Goal: Communication & Community: Connect with others

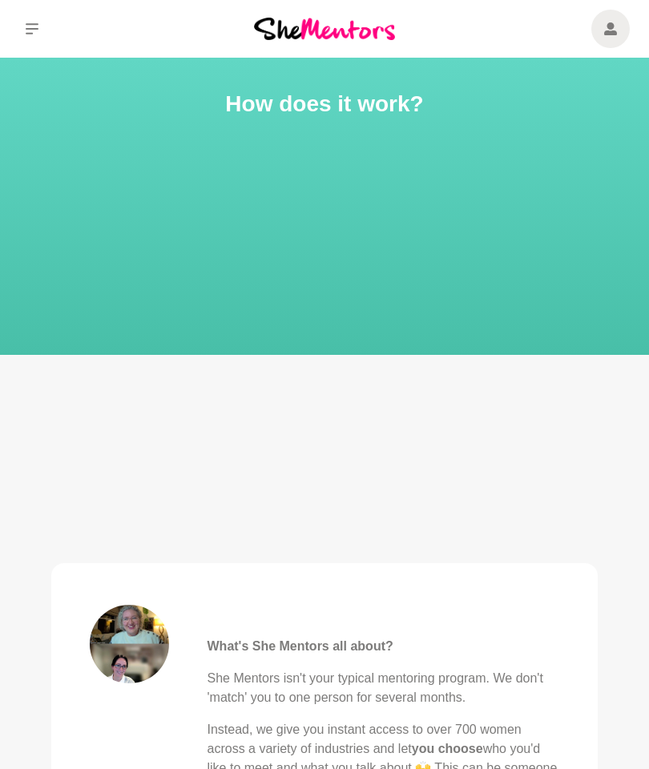
click at [606, 18] on icon at bounding box center [610, 29] width 13 height 38
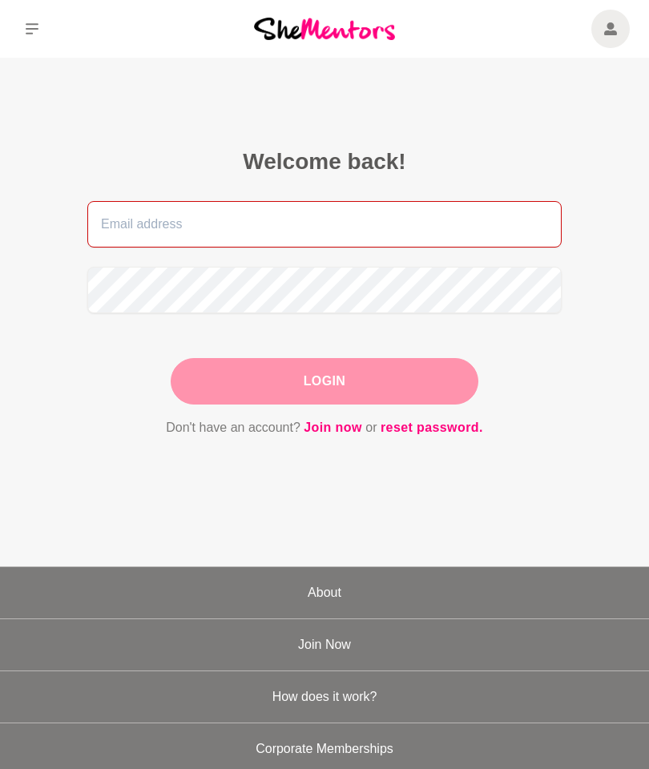
click at [356, 230] on input "email" at bounding box center [324, 224] width 474 height 46
type input "[EMAIL_ADDRESS][DOMAIN_NAME]"
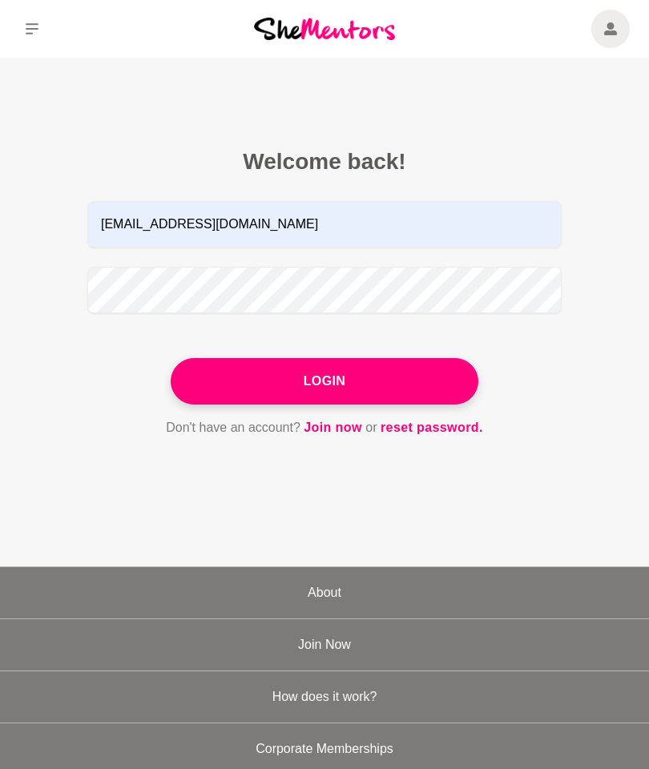
click at [385, 379] on button "Login" at bounding box center [325, 381] width 308 height 46
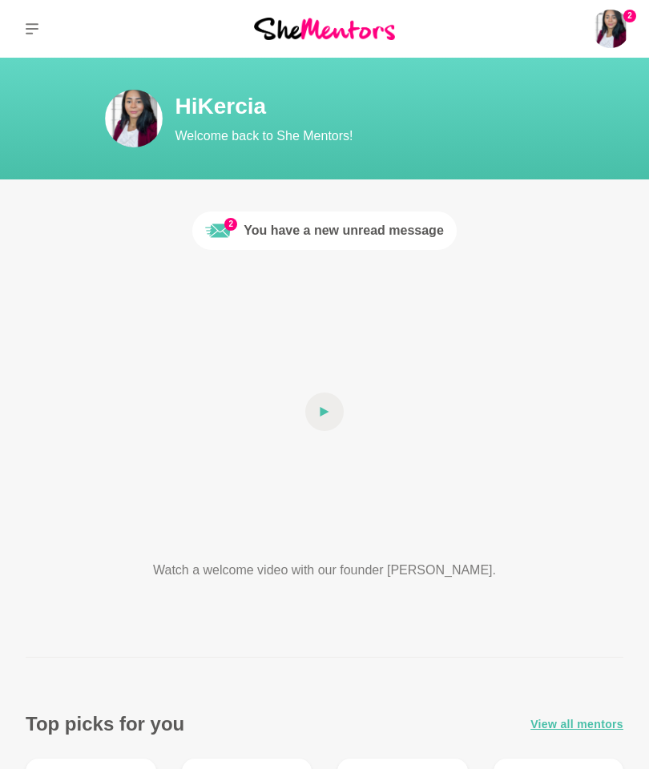
click at [0, 0] on link "Messages" at bounding box center [0, 0] width 0 height 0
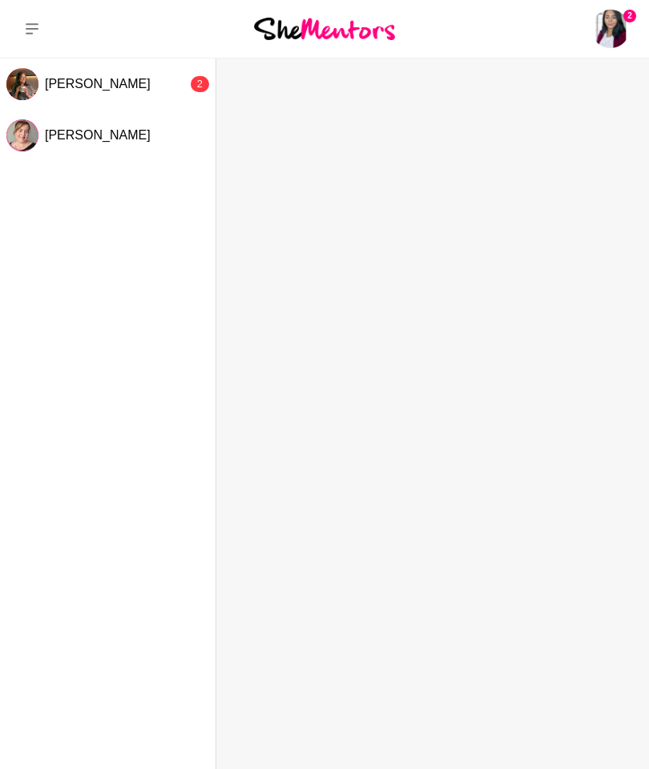
click at [0, 0] on link "Reviews (2)" at bounding box center [0, 0] width 0 height 0
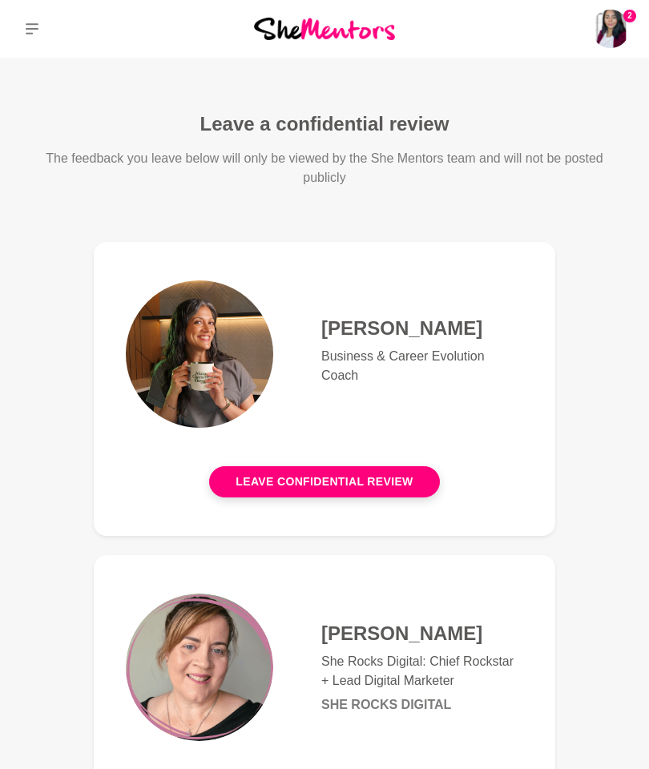
click at [616, 34] on img at bounding box center [610, 29] width 38 height 38
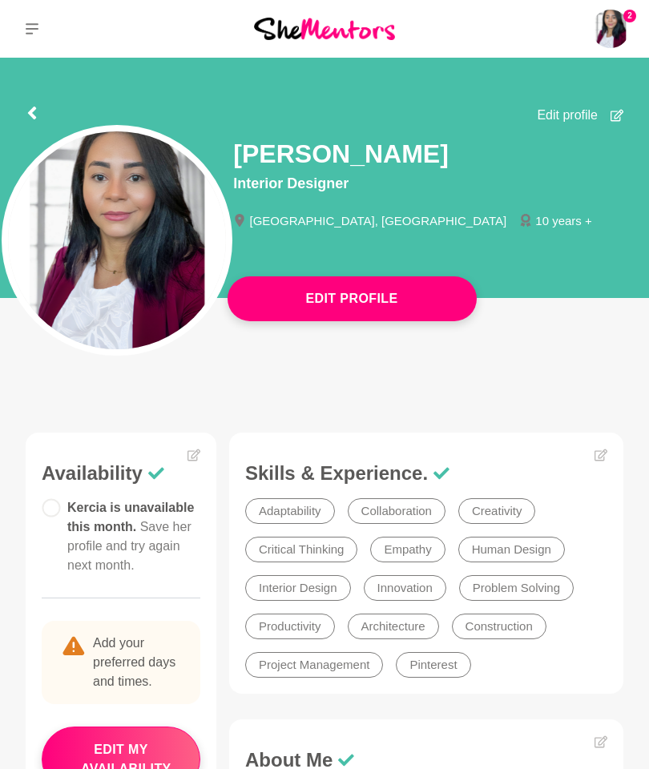
click at [0, 0] on p "Saved Items (3)" at bounding box center [0, 0] width 0 height 0
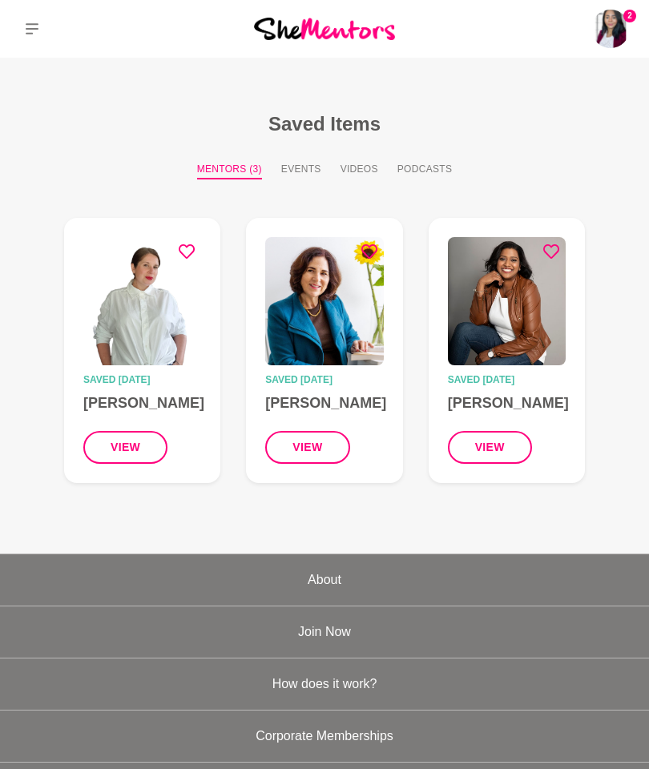
click at [623, 41] on img at bounding box center [610, 29] width 38 height 38
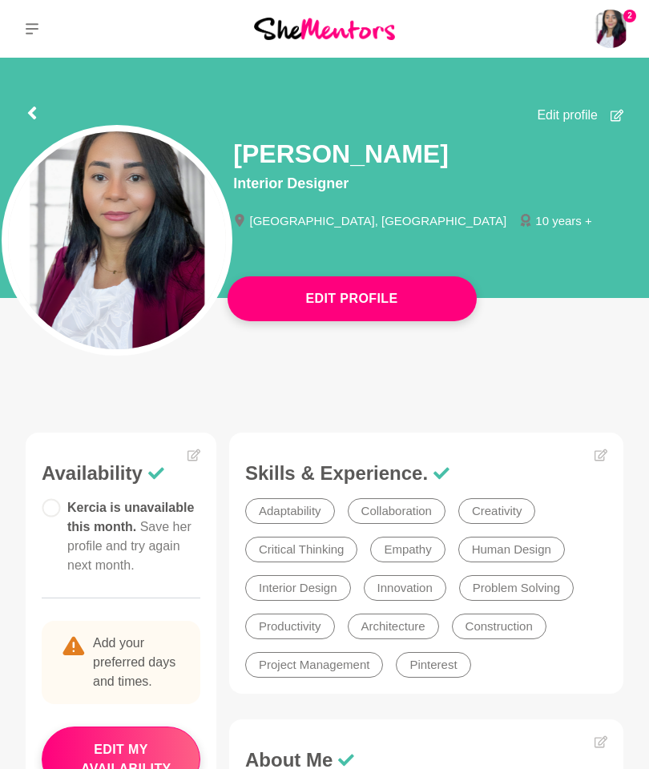
click at [0, 0] on link "Messages" at bounding box center [0, 0] width 0 height 0
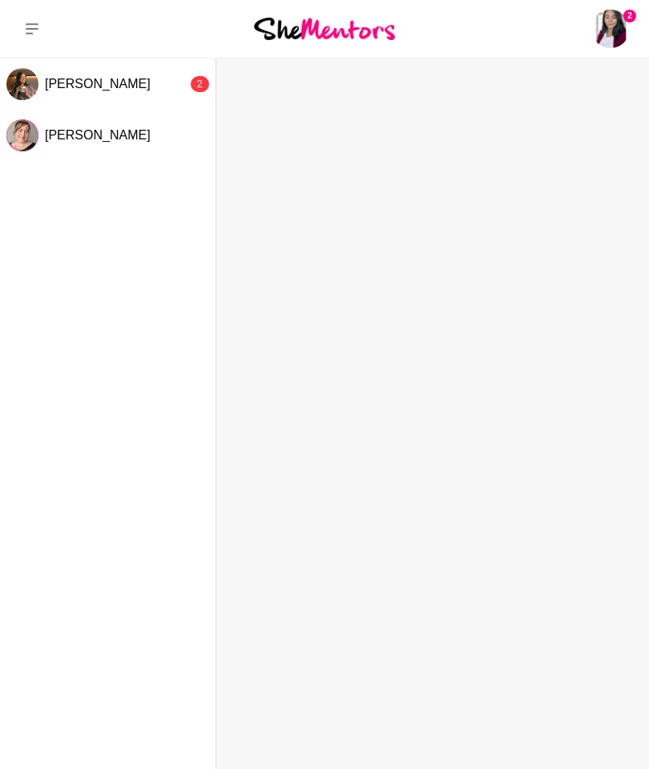
click at [163, 91] on div "[PERSON_NAME]" at bounding box center [116, 84] width 143 height 16
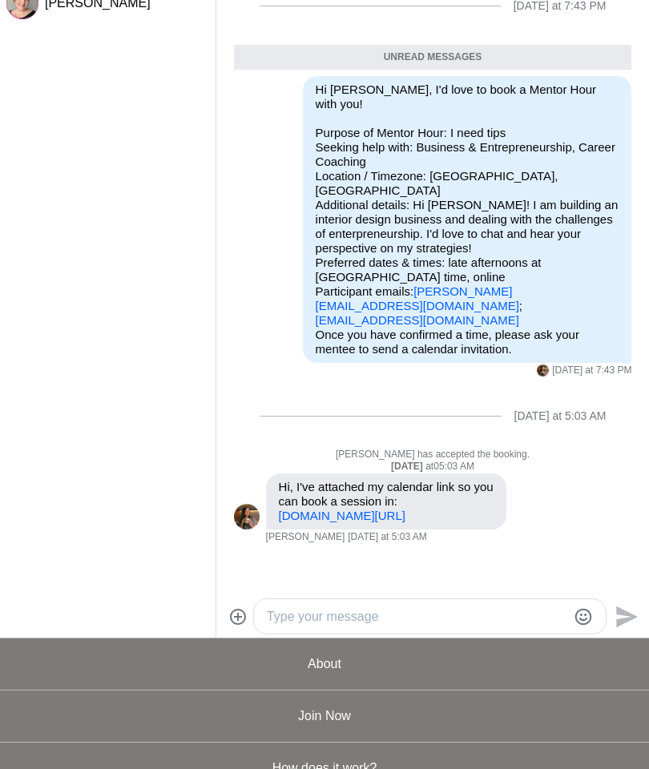
scroll to position [119, 0]
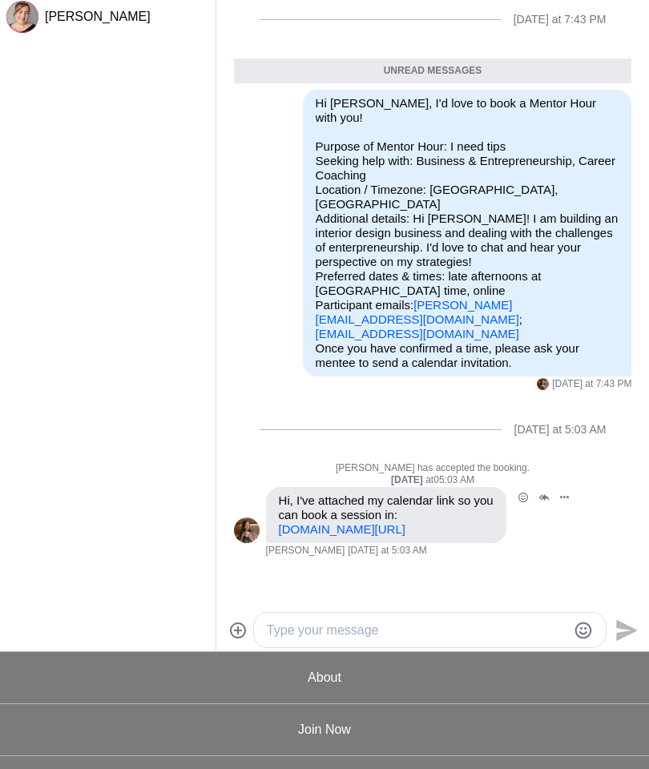
click at [405, 522] on link "[DOMAIN_NAME][URL]" at bounding box center [342, 529] width 127 height 14
